Goal: Information Seeking & Learning: Learn about a topic

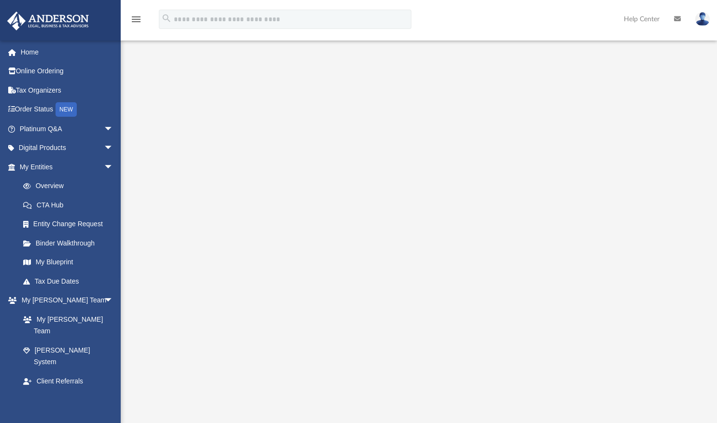
scroll to position [22, 0]
click at [56, 130] on link "Platinum Q&A arrow_drop_down" at bounding box center [67, 128] width 121 height 19
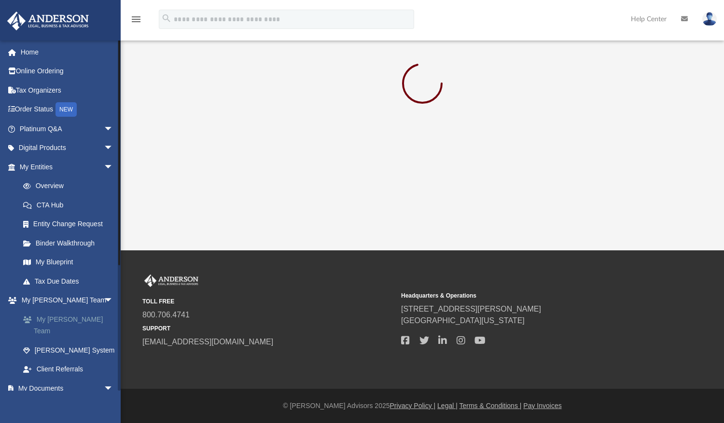
click at [67, 322] on link "My [PERSON_NAME] Team" at bounding box center [71, 325] width 114 height 31
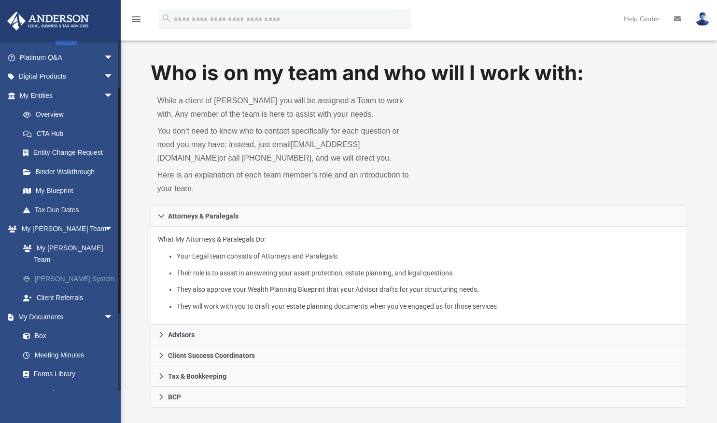
scroll to position [70, 0]
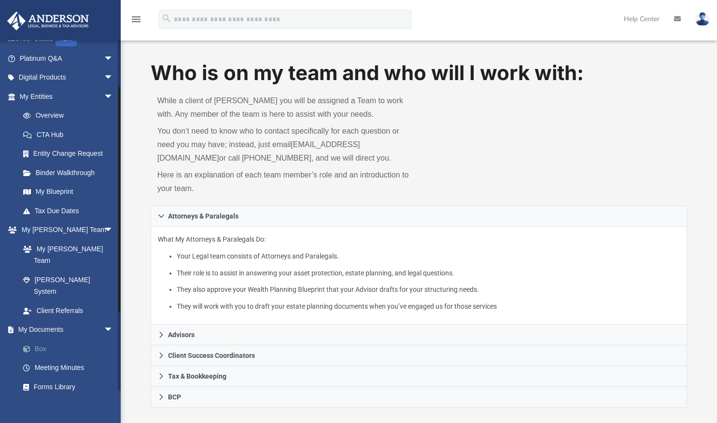
click at [37, 339] on link "Box" at bounding box center [71, 348] width 114 height 19
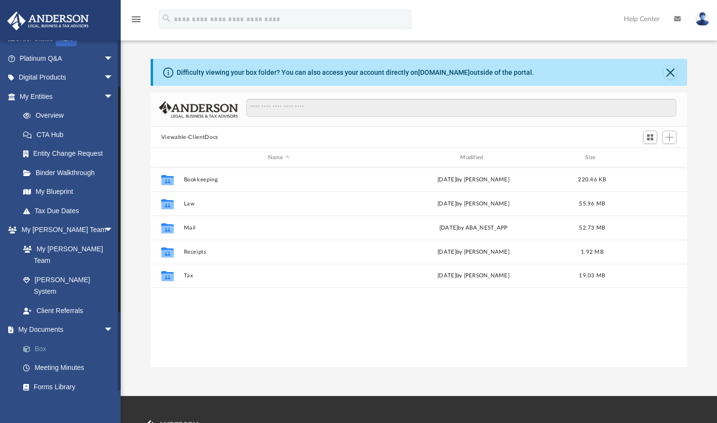
scroll to position [212, 529]
click at [706, 21] on img at bounding box center [702, 19] width 14 height 14
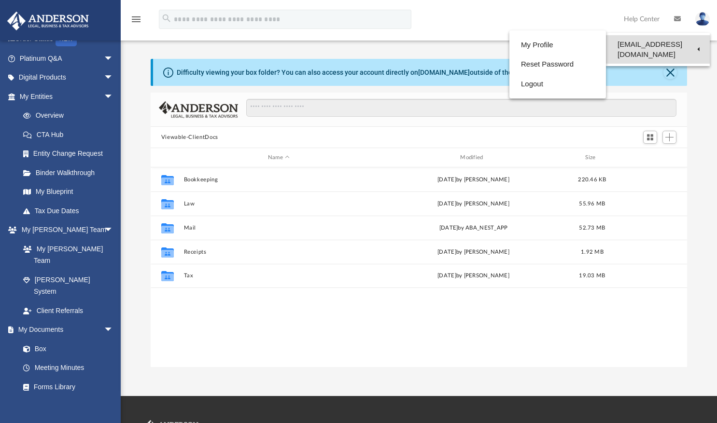
click at [641, 42] on link "[EMAIL_ADDRESS][DOMAIN_NAME]" at bounding box center [658, 49] width 104 height 28
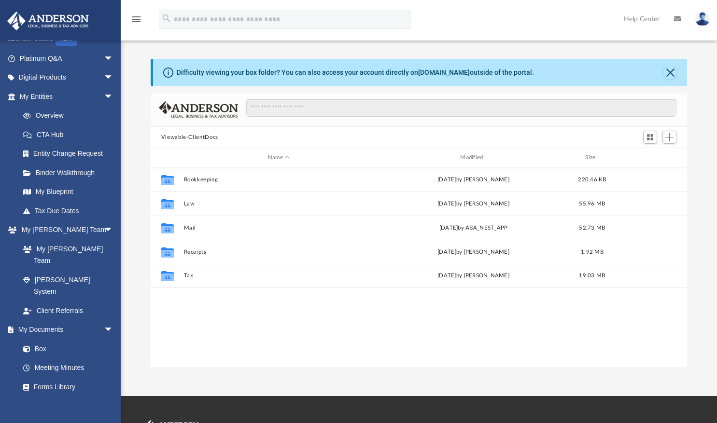
click at [706, 24] on img at bounding box center [702, 19] width 14 height 14
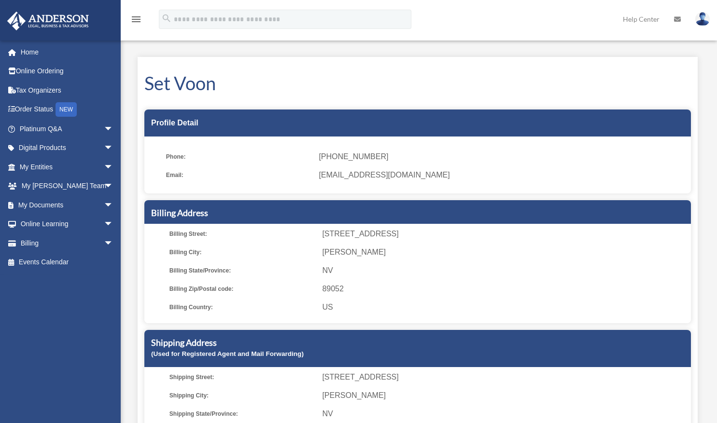
click at [703, 13] on img at bounding box center [702, 19] width 14 height 14
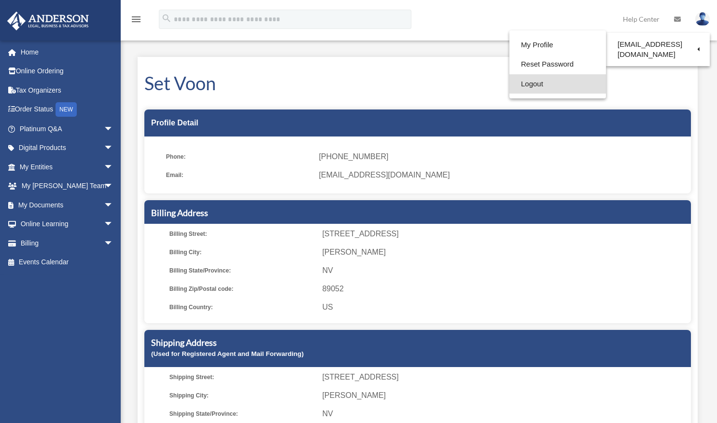
click at [530, 86] on link "Logout" at bounding box center [557, 84] width 97 height 20
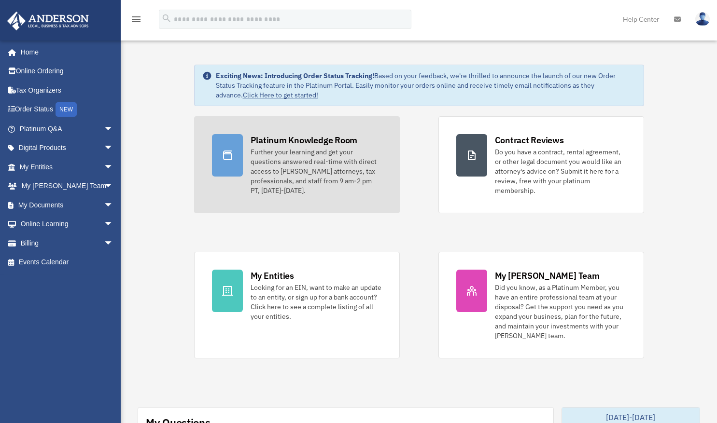
drag, startPoint x: 334, startPoint y: 179, endPoint x: 329, endPoint y: 141, distance: 37.5
click at [329, 141] on div "Platinum Knowledge Room" at bounding box center [303, 140] width 107 height 12
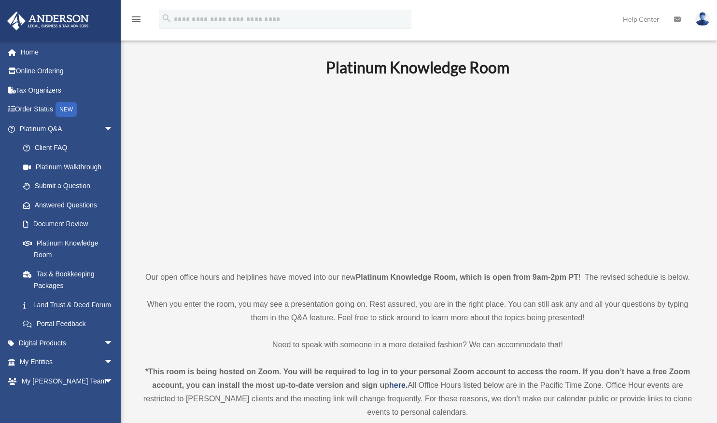
drag, startPoint x: 0, startPoint y: 0, endPoint x: 200, endPoint y: 175, distance: 265.8
click at [200, 175] on p at bounding box center [418, 173] width 560 height 167
click at [495, 317] on p "When you enter the room, you may see a presentation going on. Rest assured, you…" at bounding box center [418, 311] width 560 height 27
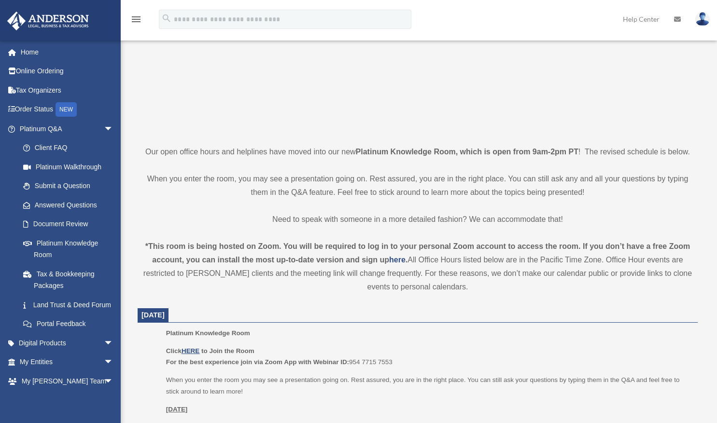
scroll to position [189, 0]
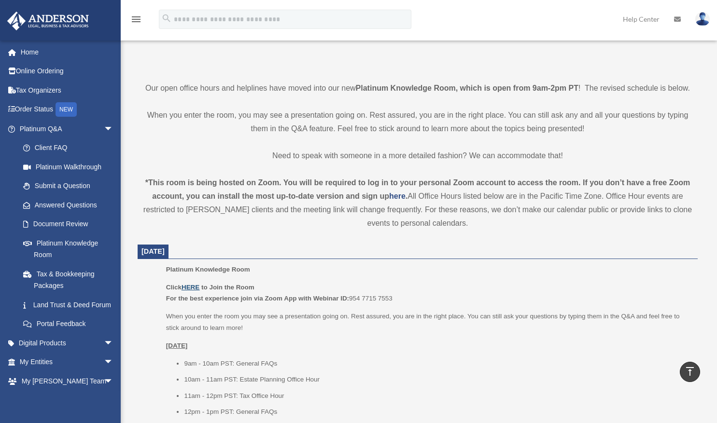
click at [198, 288] on u "HERE" at bounding box center [190, 287] width 18 height 7
